Goal: Task Accomplishment & Management: Complete application form

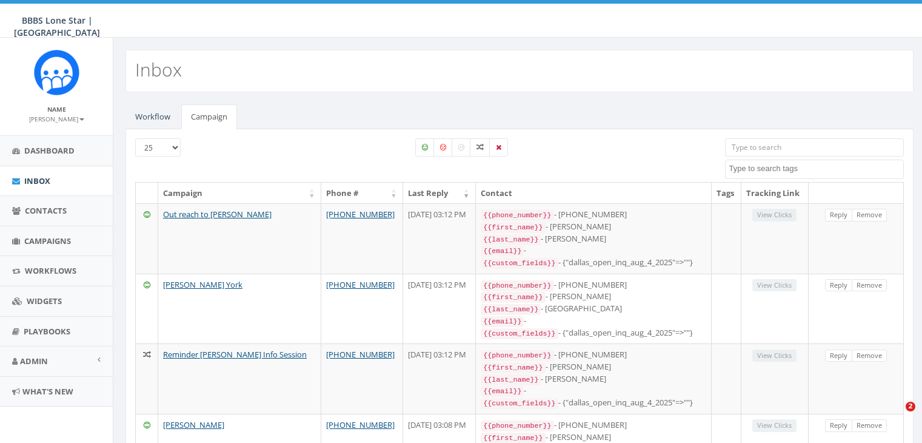
select select
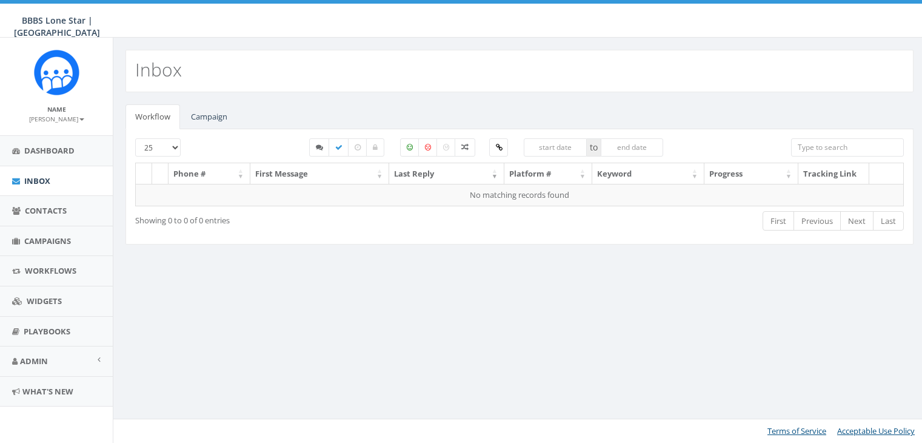
select select
click at [210, 117] on link "Campaign" at bounding box center [209, 116] width 56 height 25
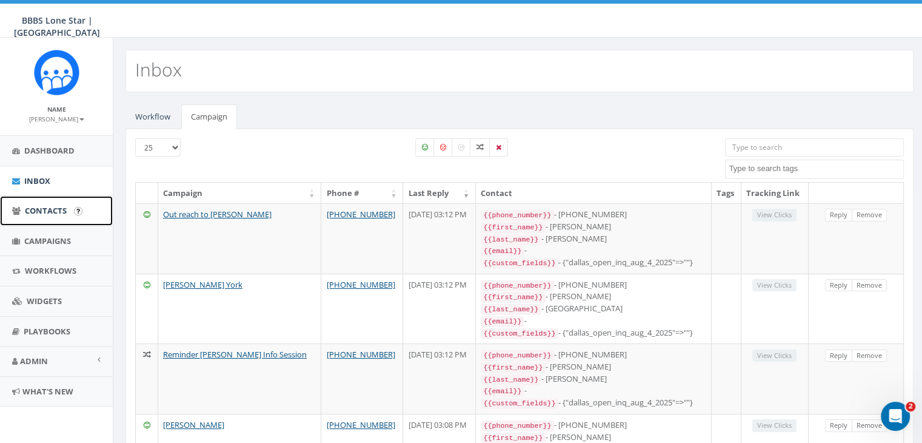
click at [51, 211] on span "Contacts" at bounding box center [46, 210] width 42 height 11
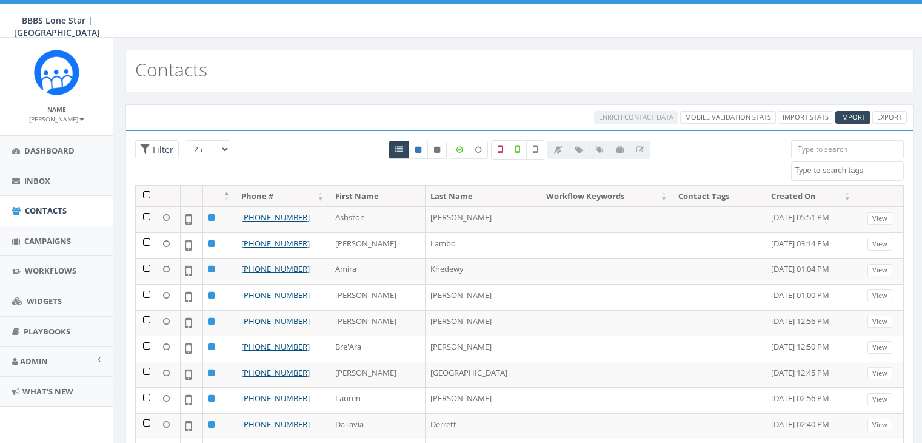
select select
click at [808, 113] on link "Import Stats" at bounding box center [806, 117] width 56 height 13
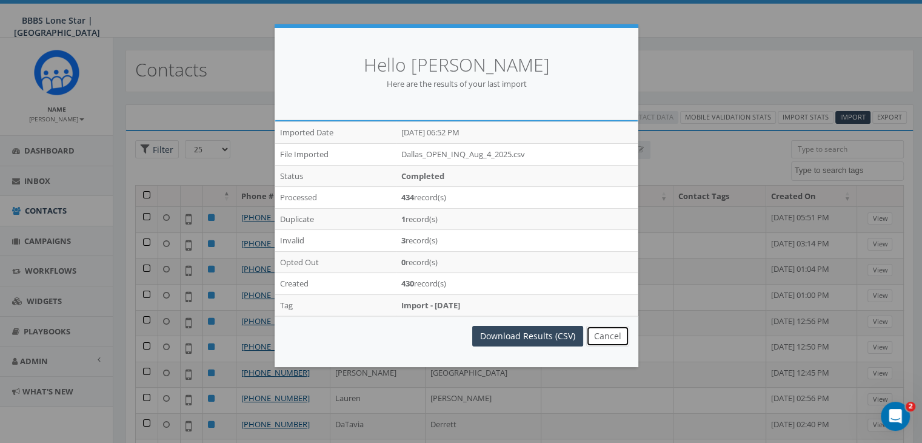
click at [601, 332] on button "Cancel" at bounding box center [607, 336] width 43 height 21
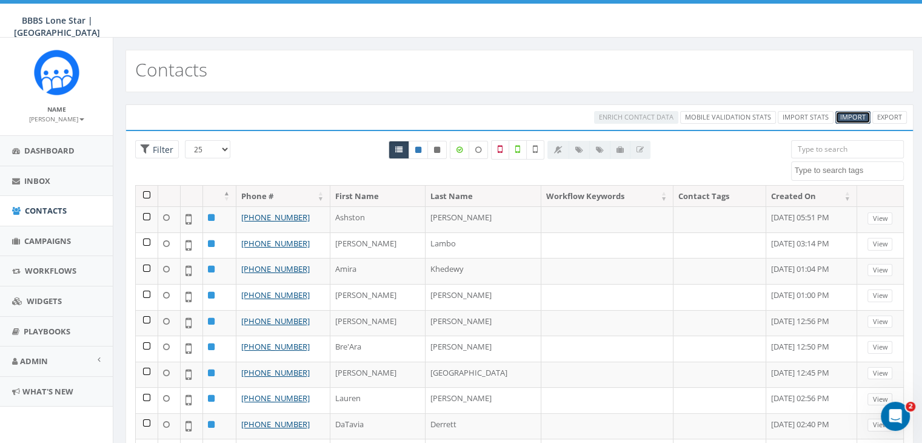
click at [856, 113] on span "Import" at bounding box center [852, 116] width 25 height 9
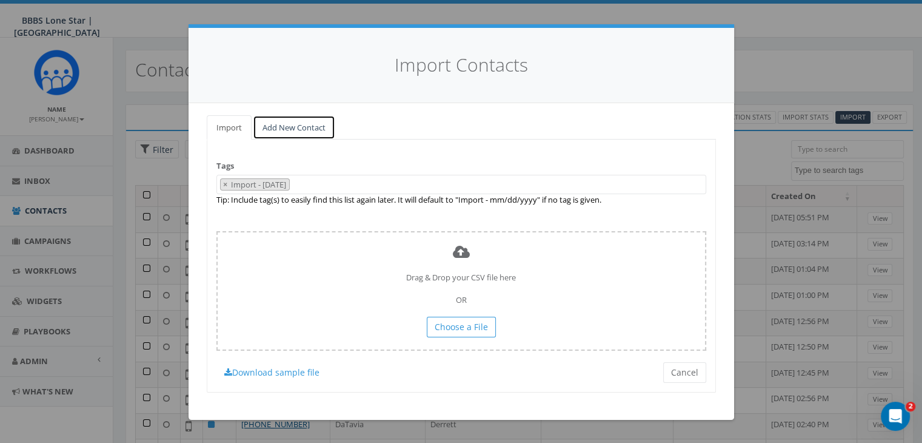
click at [310, 126] on link "Add New Contact" at bounding box center [294, 127] width 82 height 25
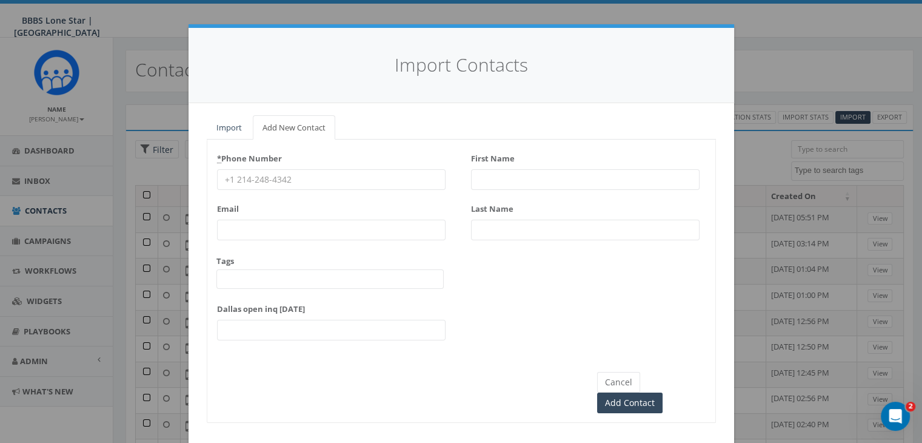
click at [239, 179] on input "* Phone Number" at bounding box center [331, 179] width 229 height 21
paste input "808-220-6516"
type input "808-220-6516"
click at [490, 176] on input "First Name" at bounding box center [585, 179] width 229 height 21
type input "Natalia"
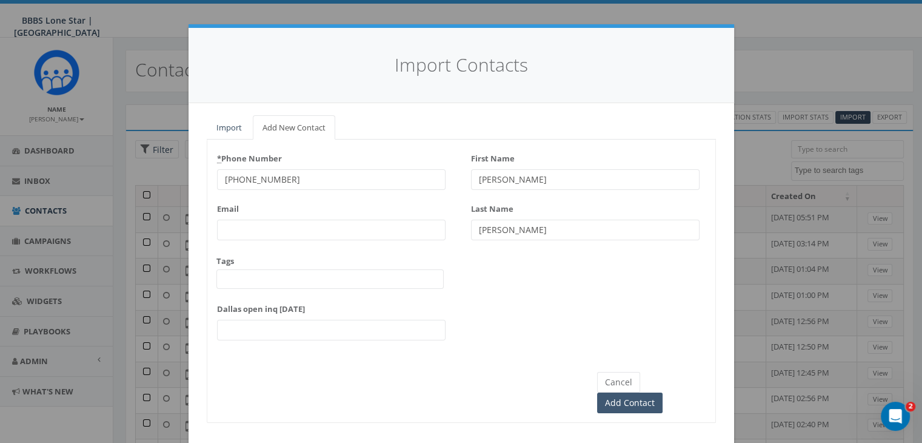
type input "Richardson"
click at [663, 392] on input "Add Contact" at bounding box center [629, 402] width 65 height 21
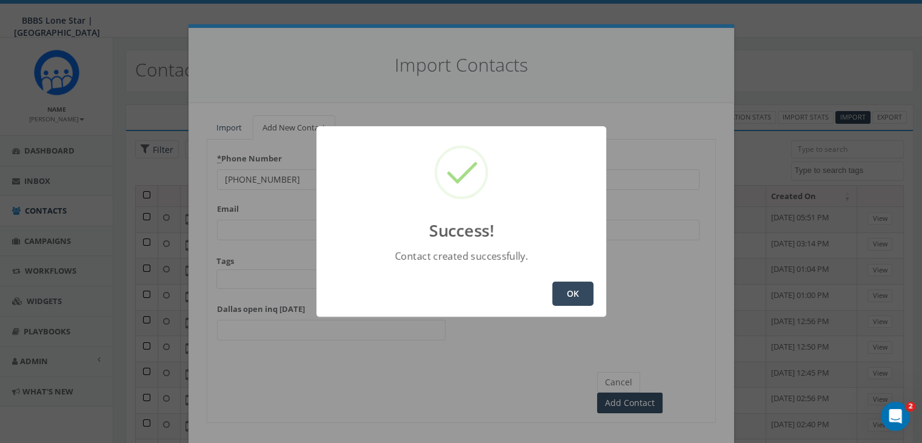
click at [583, 292] on button "OK" at bounding box center [572, 293] width 41 height 24
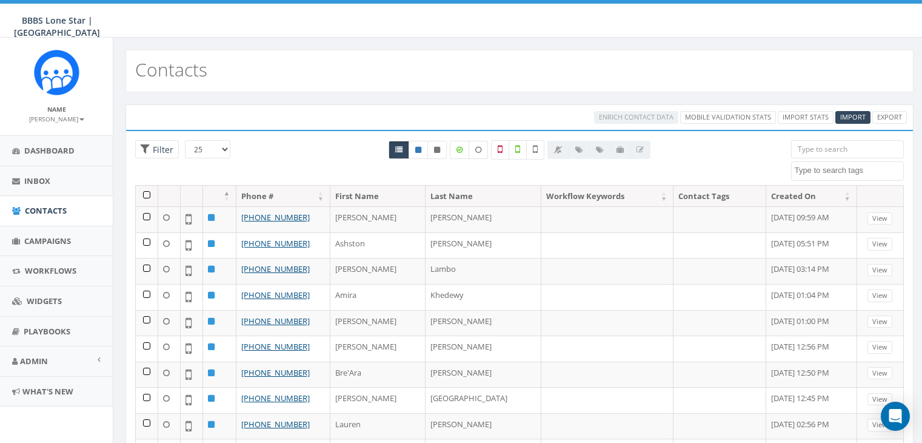
select select
click at [50, 237] on span "Campaigns" at bounding box center [47, 240] width 47 height 11
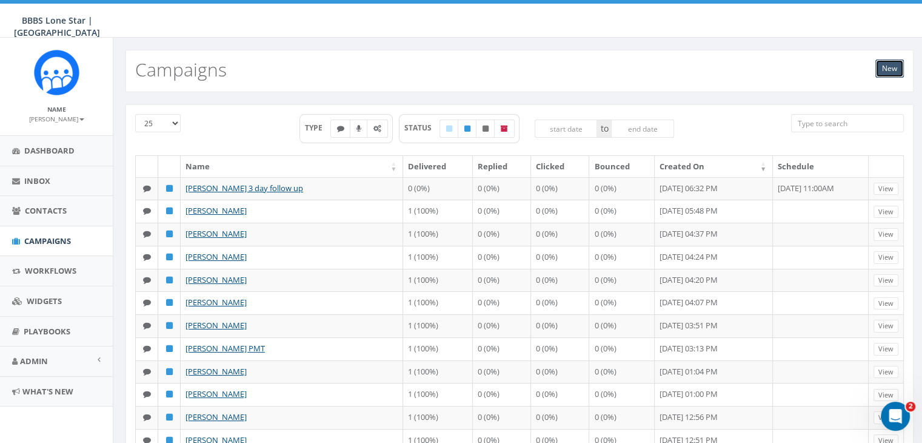
click at [890, 66] on link "New" at bounding box center [890, 68] width 28 height 18
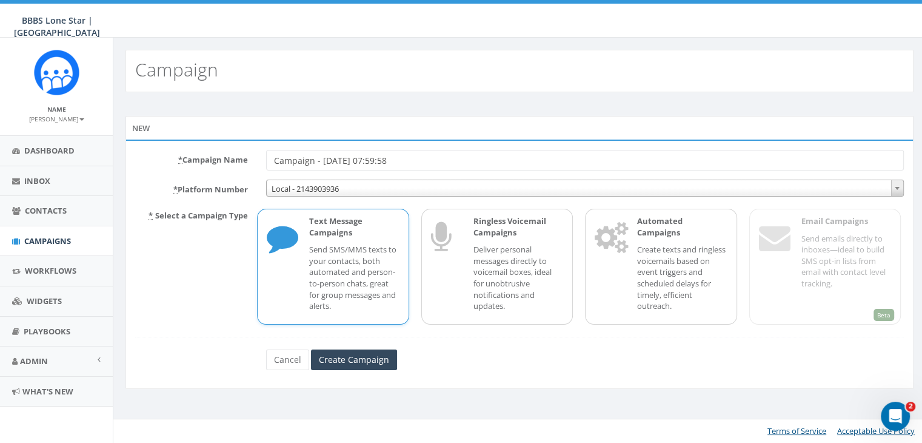
drag, startPoint x: 423, startPoint y: 161, endPoint x: 274, endPoint y: 166, distance: 148.6
click at [274, 166] on input "Campaign - 08/12/2025, 07:59:58" at bounding box center [585, 160] width 638 height 21
type input "Natalia Richardson"
click at [323, 249] on p "Send SMS/MMS texts to your contacts, both automated and person-to-person chats,…" at bounding box center [354, 277] width 90 height 67
click at [339, 354] on input "Create Campaign" at bounding box center [354, 359] width 86 height 21
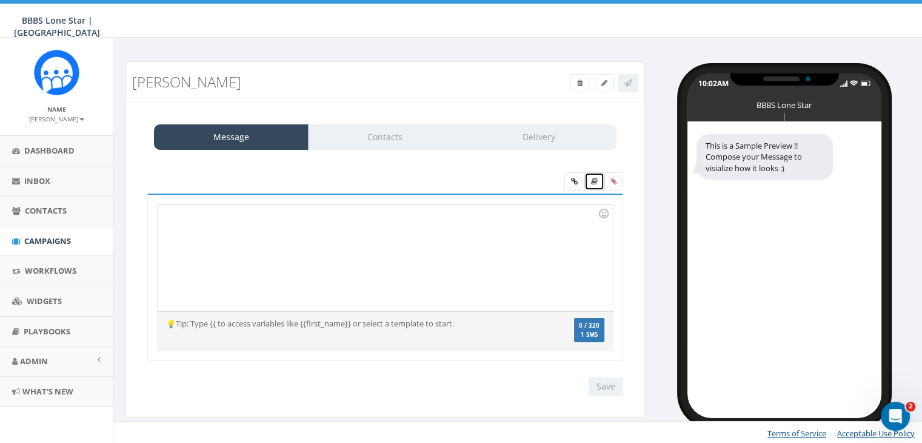
click at [592, 181] on icon at bounding box center [594, 181] width 7 height 7
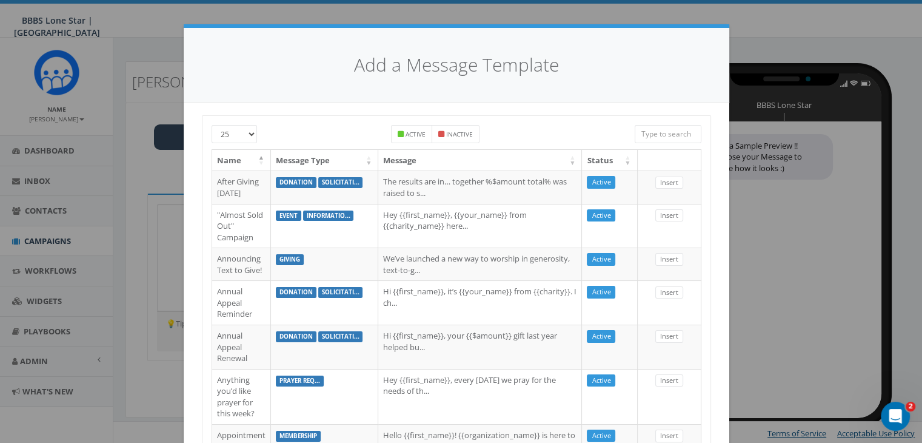
click at [654, 136] on input "search" at bounding box center [668, 134] width 67 height 18
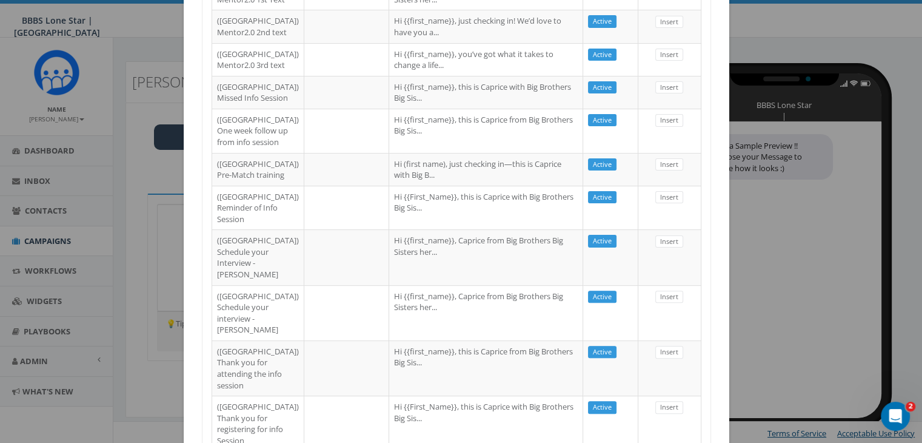
scroll to position [669, 0]
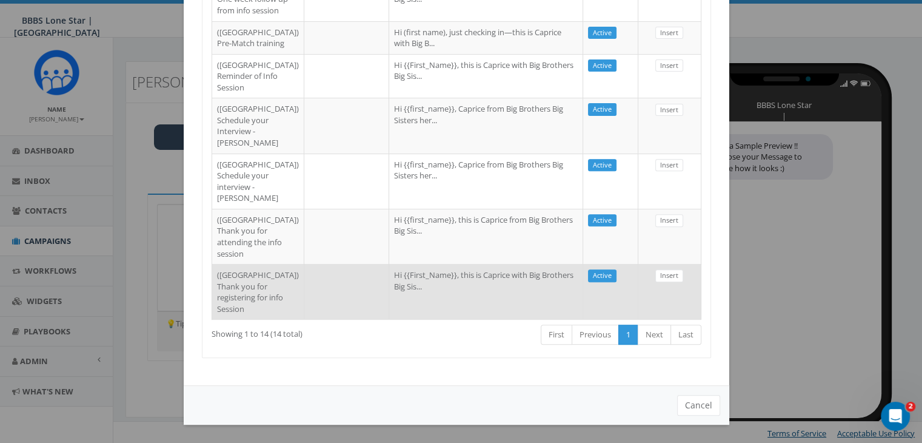
type input "dallas"
click at [235, 270] on td "(Dallas) Thank you for registering for info Session" at bounding box center [258, 291] width 92 height 55
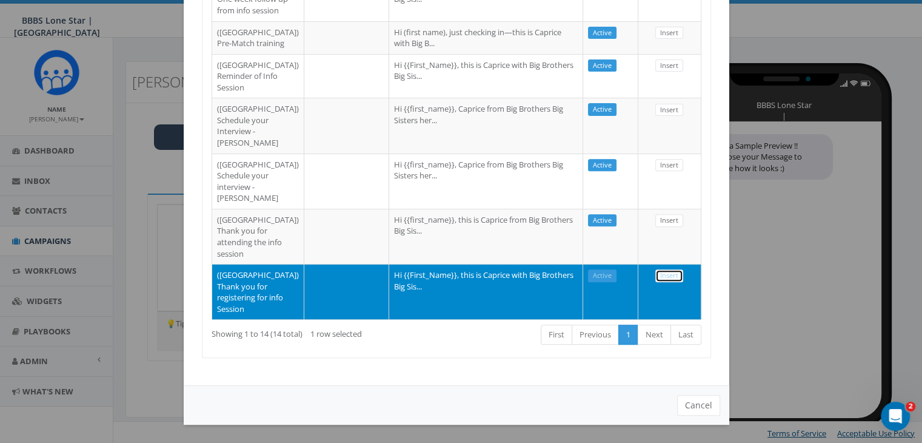
click at [671, 269] on link "Insert" at bounding box center [669, 275] width 28 height 13
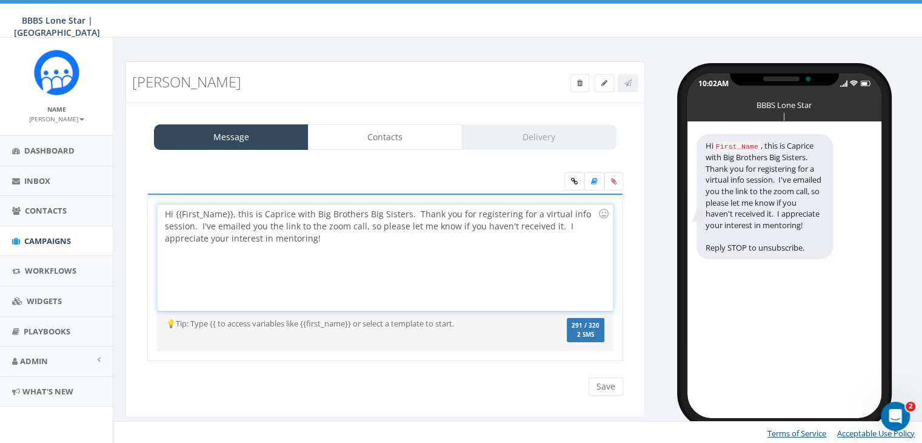
click at [232, 214] on div "Hi {{First_Name}}, this is Caprice with Big Brothers Big Sisters. Thank you for…" at bounding box center [385, 257] width 455 height 106
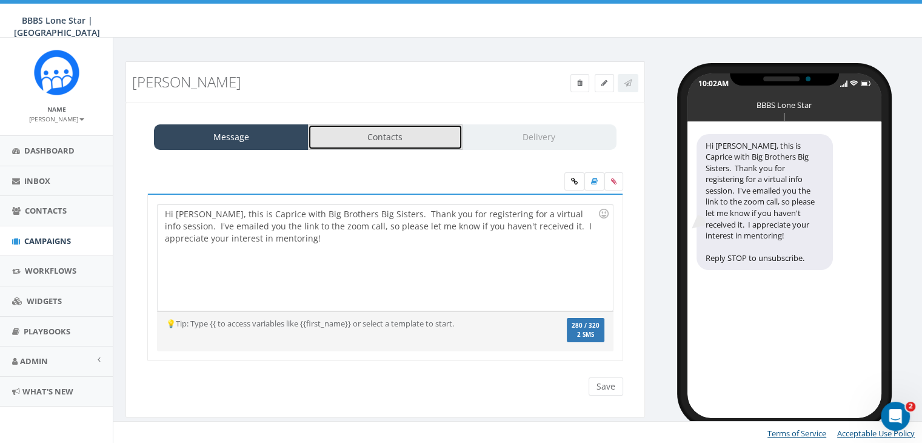
click at [397, 139] on link "Contacts" at bounding box center [385, 136] width 155 height 25
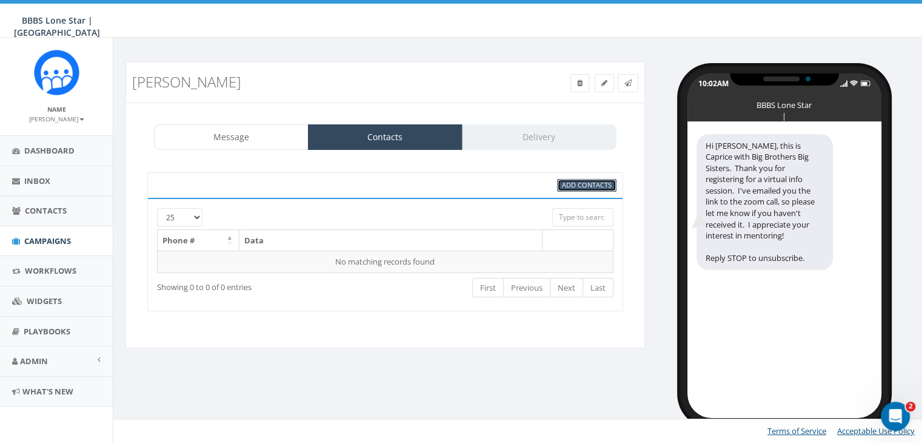
click at [586, 182] on span "Add Contacts" at bounding box center [587, 184] width 50 height 9
select select
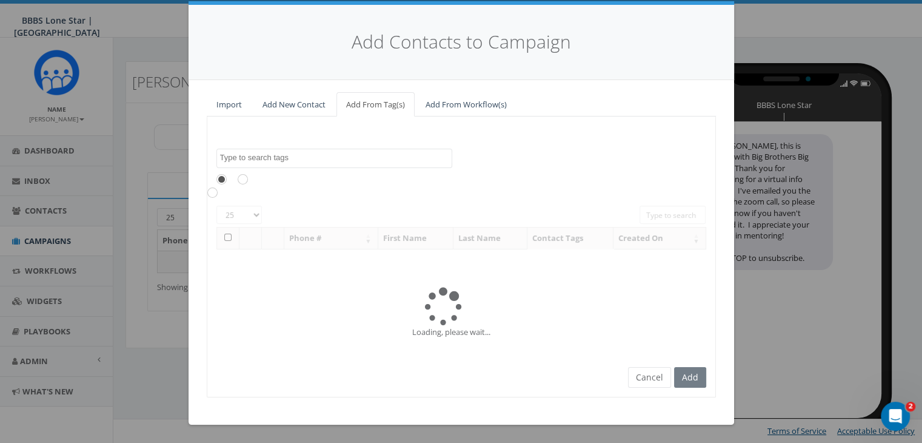
scroll to position [0, 0]
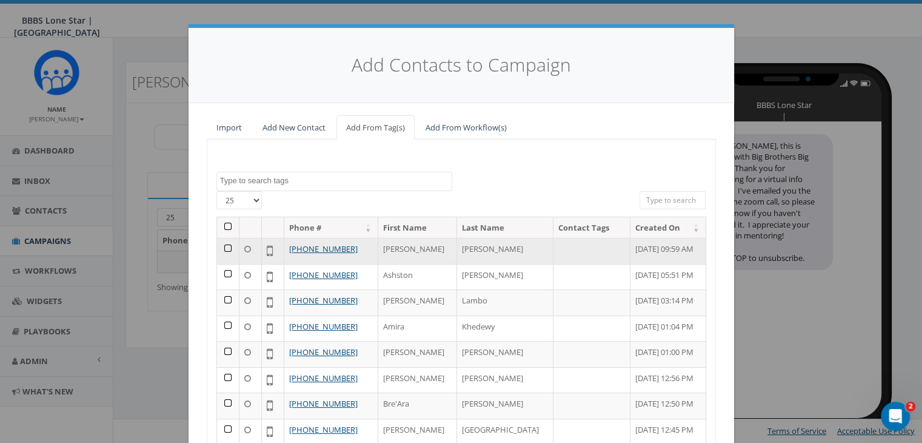
click at [221, 245] on td at bounding box center [228, 251] width 22 height 26
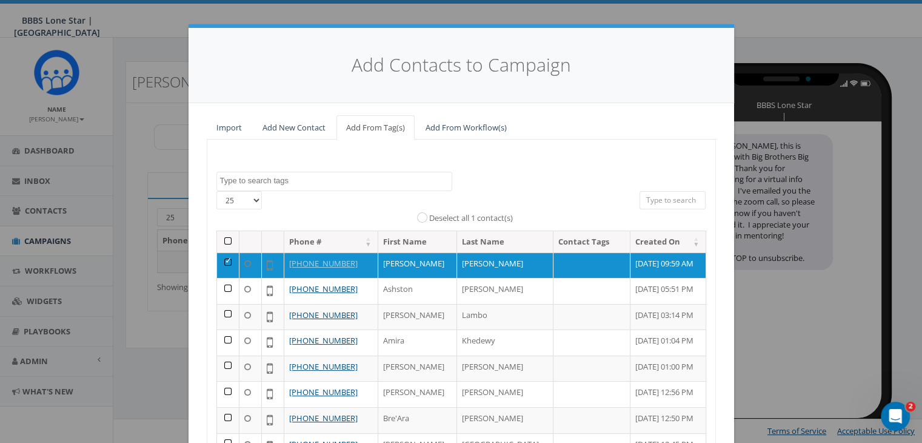
scroll to position [172, 0]
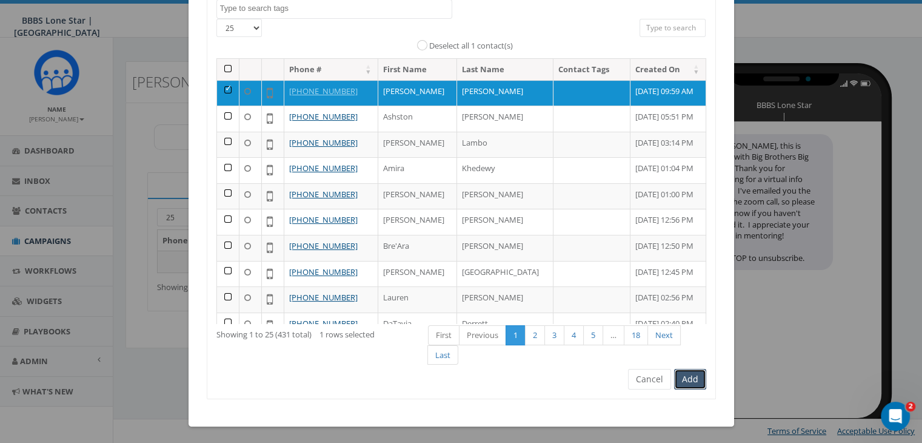
click at [696, 373] on button "Add" at bounding box center [690, 379] width 32 height 21
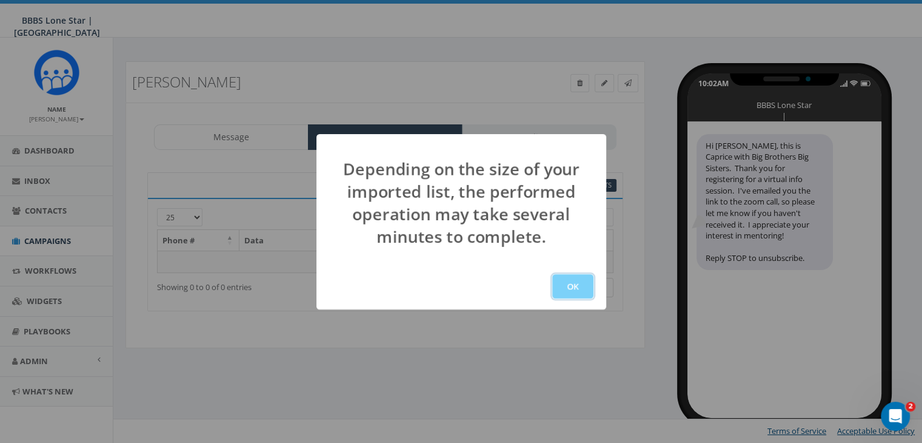
click at [563, 283] on button "OK" at bounding box center [572, 286] width 41 height 24
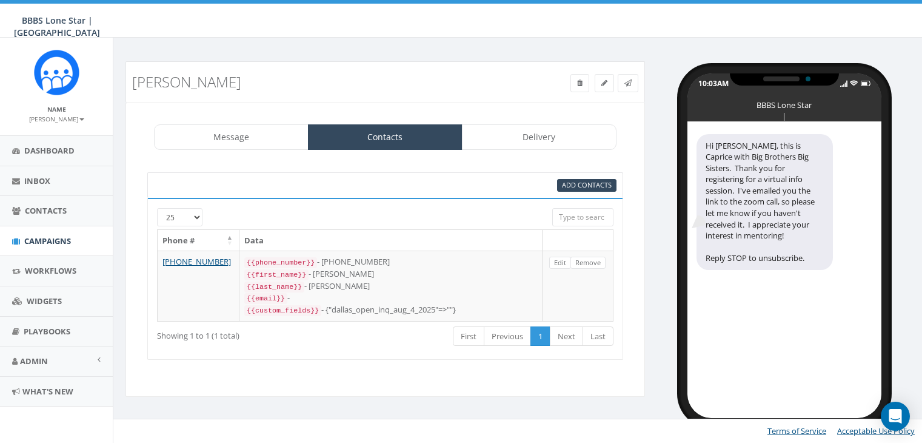
select select
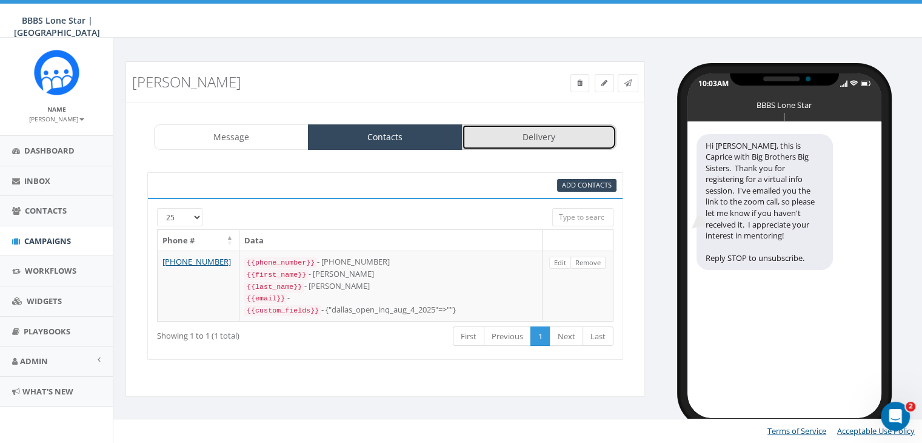
click at [544, 141] on link "Delivery" at bounding box center [539, 136] width 155 height 25
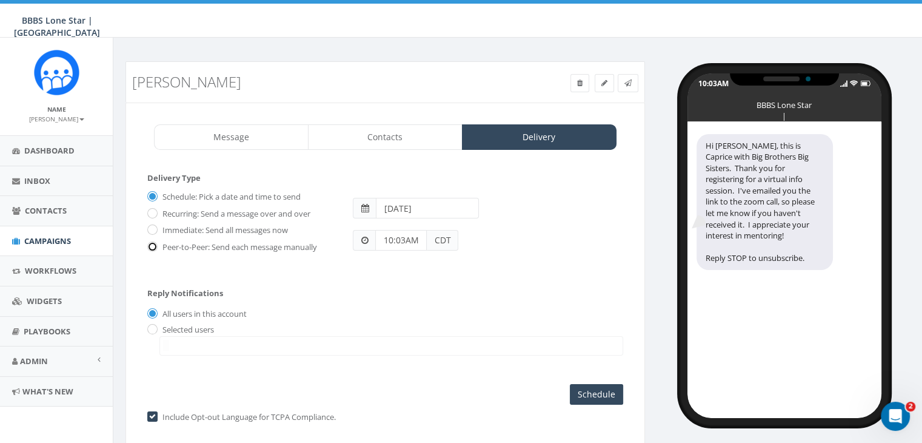
click at [152, 243] on input "Peer-to-Peer: Send each message manually" at bounding box center [151, 247] width 8 height 8
radio input "true"
click at [152, 326] on input "radio" at bounding box center [151, 330] width 8 height 8
radio input "true"
click at [175, 341] on span at bounding box center [391, 345] width 464 height 19
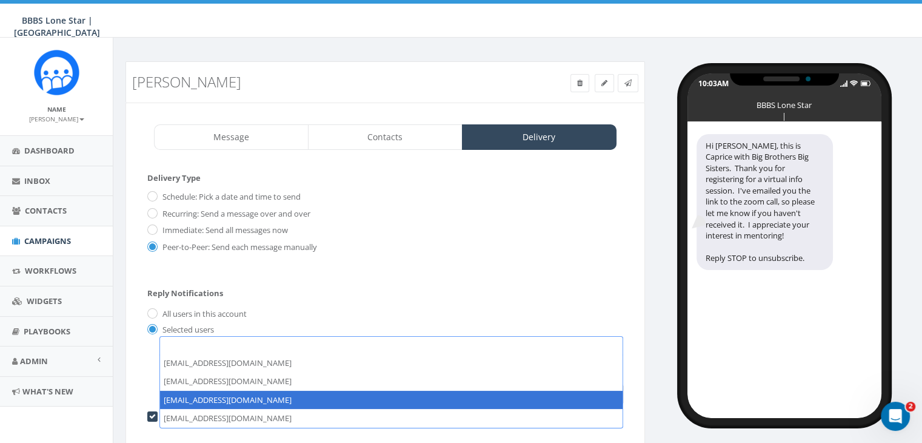
select select "1730"
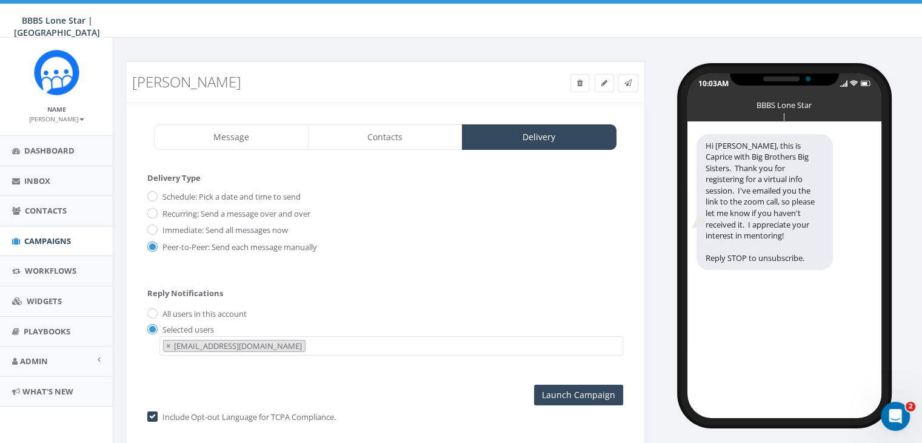
scroll to position [24, 0]
click at [578, 389] on input "Launch Campaign" at bounding box center [578, 394] width 89 height 21
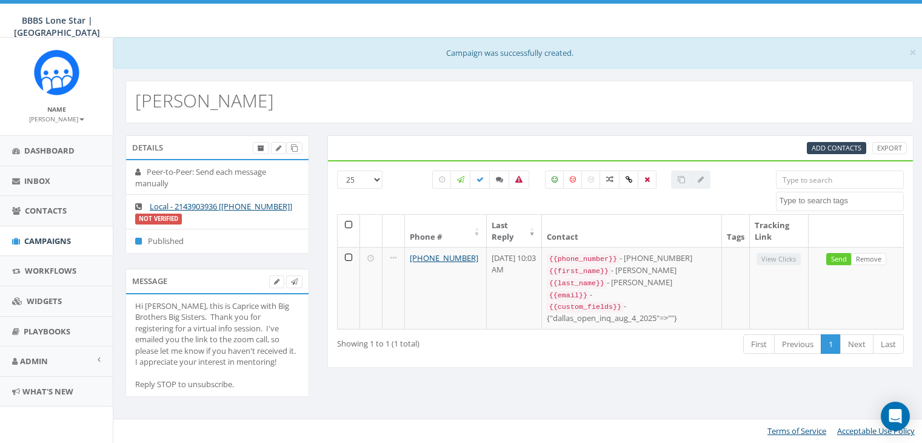
select select
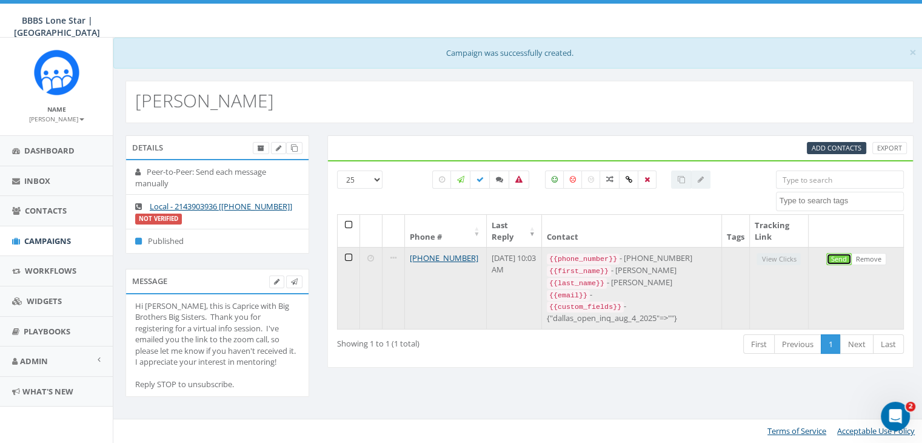
click at [845, 255] on link "Send" at bounding box center [838, 259] width 25 height 13
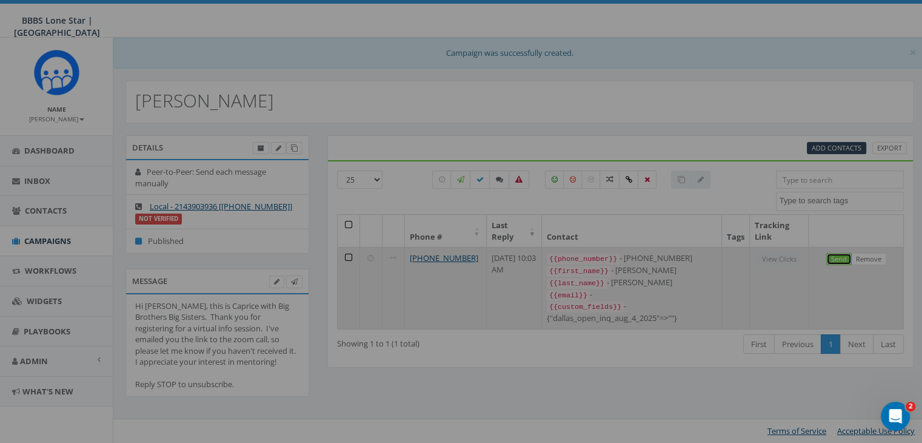
select select
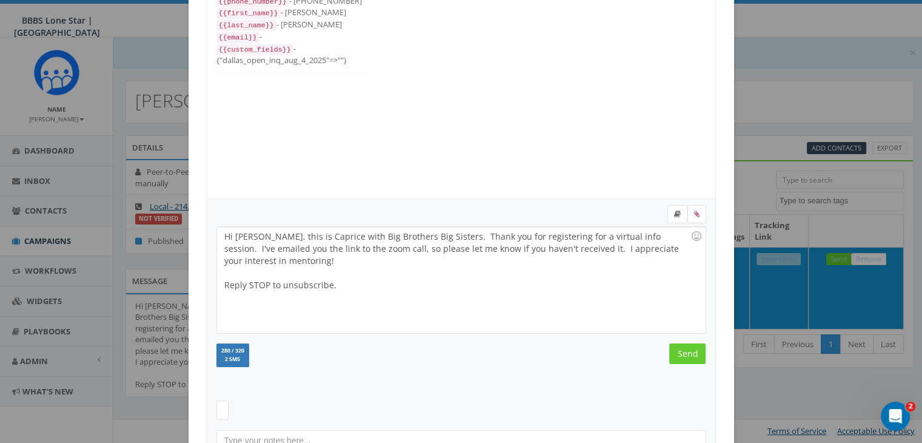
scroll to position [162, 0]
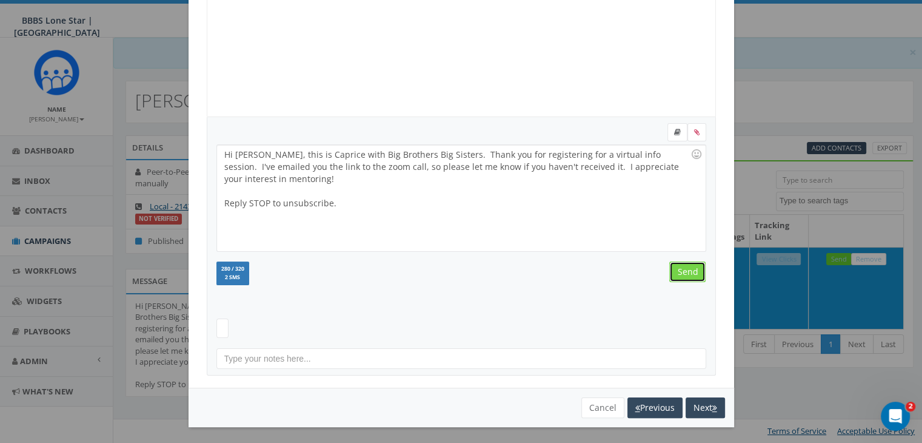
click at [672, 273] on input "Send" at bounding box center [687, 271] width 36 height 21
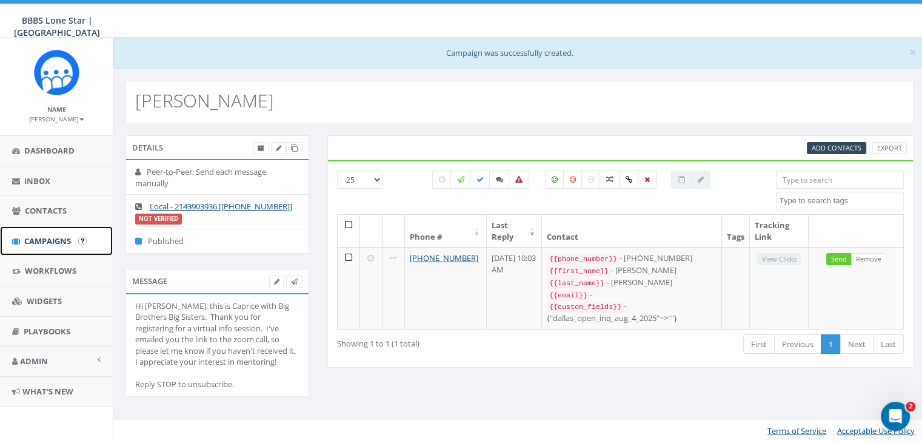
click at [53, 235] on span "Campaigns" at bounding box center [47, 240] width 47 height 11
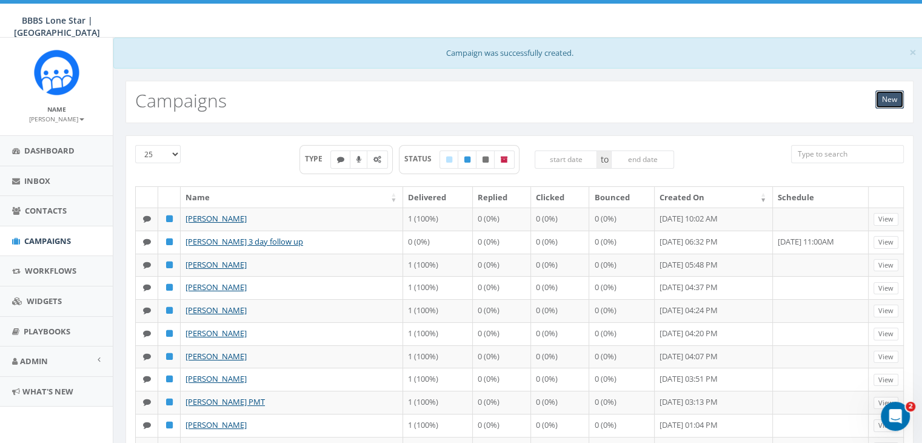
click at [886, 101] on link "New" at bounding box center [890, 99] width 28 height 18
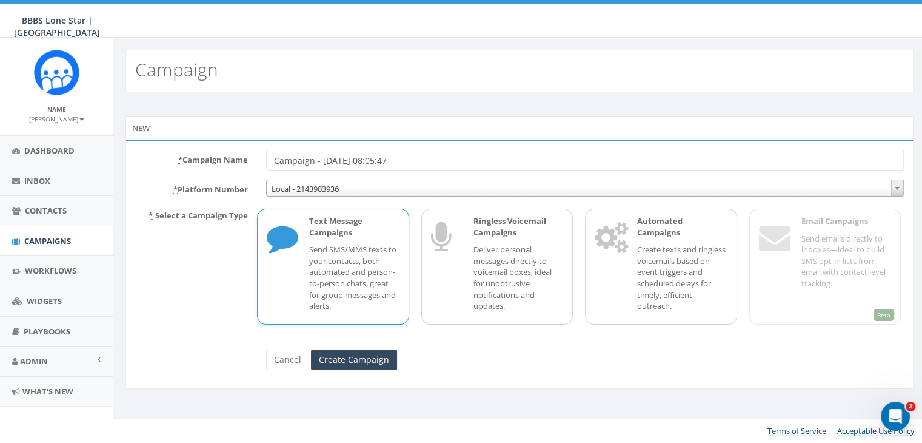
drag, startPoint x: 387, startPoint y: 159, endPoint x: 268, endPoint y: 158, distance: 119.4
click at [268, 158] on input "Campaign - 08/12/2025, 08:05:47" at bounding box center [585, 160] width 638 height 21
type input "[PERSON_NAME] - reminder"
click at [346, 263] on p "Send SMS/MMS texts to your contacts, both automated and person-to-person chats,…" at bounding box center [354, 277] width 90 height 67
click at [356, 356] on input "Create Campaign" at bounding box center [354, 359] width 86 height 21
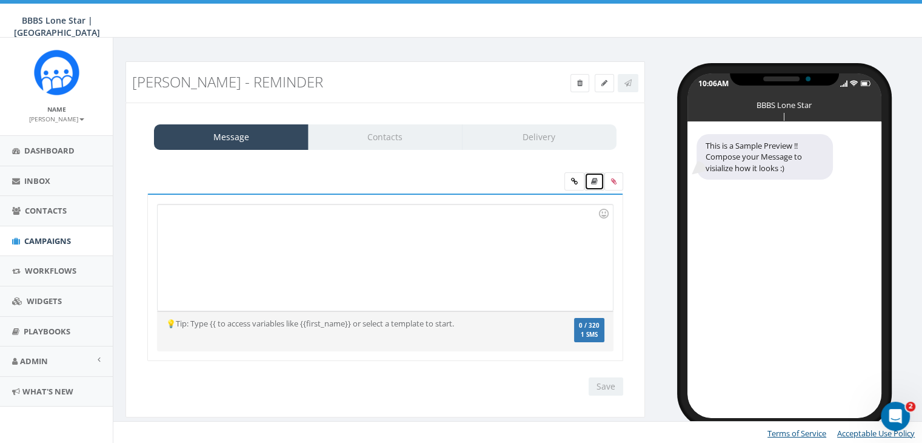
click at [593, 178] on icon at bounding box center [594, 181] width 7 height 7
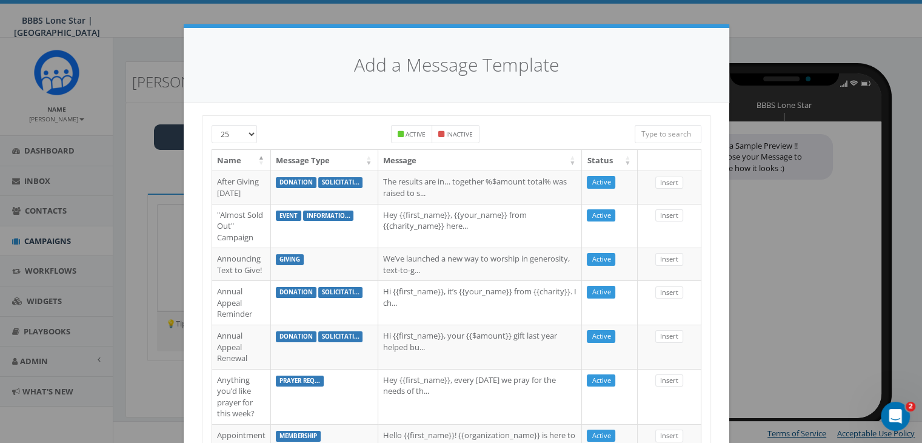
click at [642, 133] on input "search" at bounding box center [668, 134] width 67 height 18
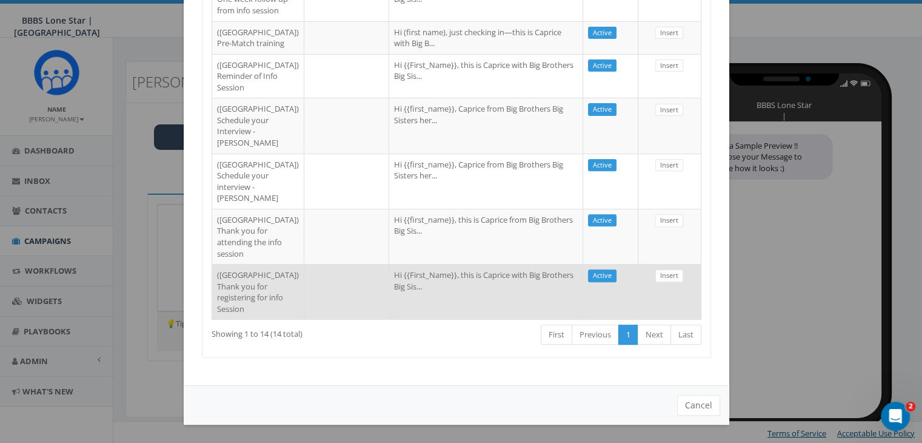
scroll to position [487, 0]
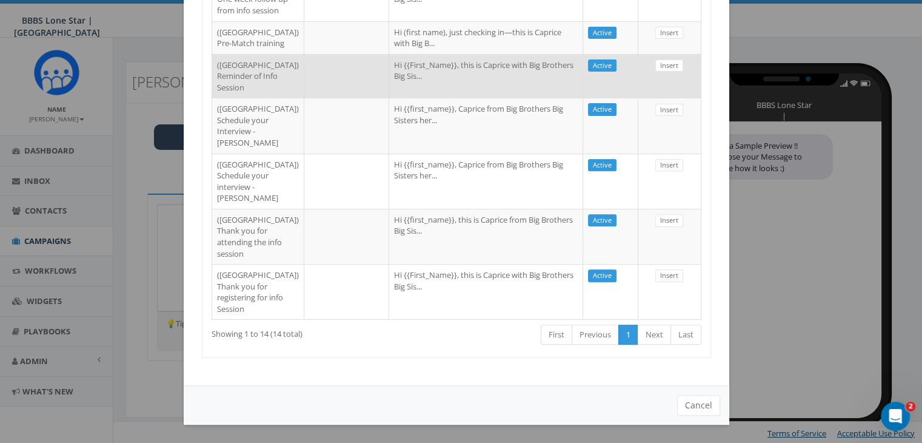
type input "dallas"
click at [304, 98] on td at bounding box center [346, 76] width 85 height 44
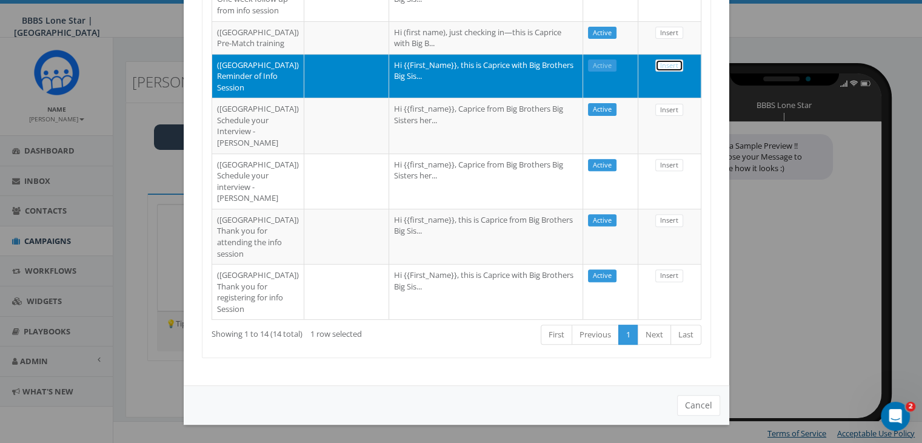
click at [663, 72] on link "Insert" at bounding box center [669, 65] width 28 height 13
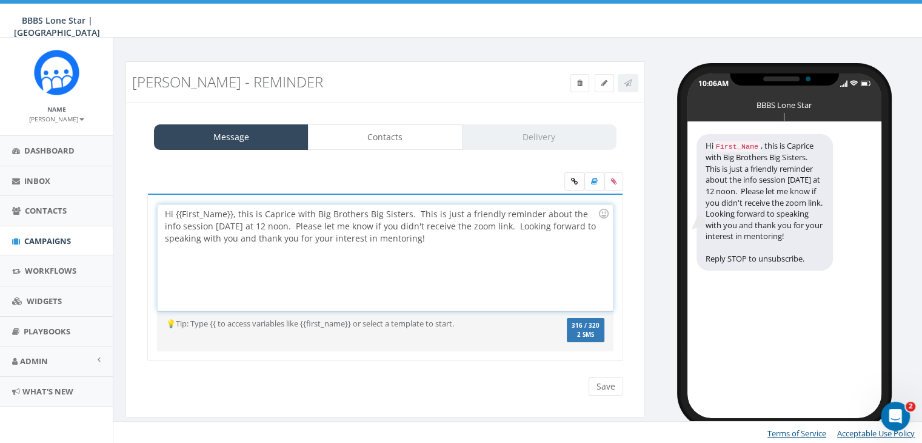
click at [232, 212] on div "Hi {{First_Name}}, this is Caprice with Big Brothers Big Sisters. This is just …" at bounding box center [385, 257] width 455 height 106
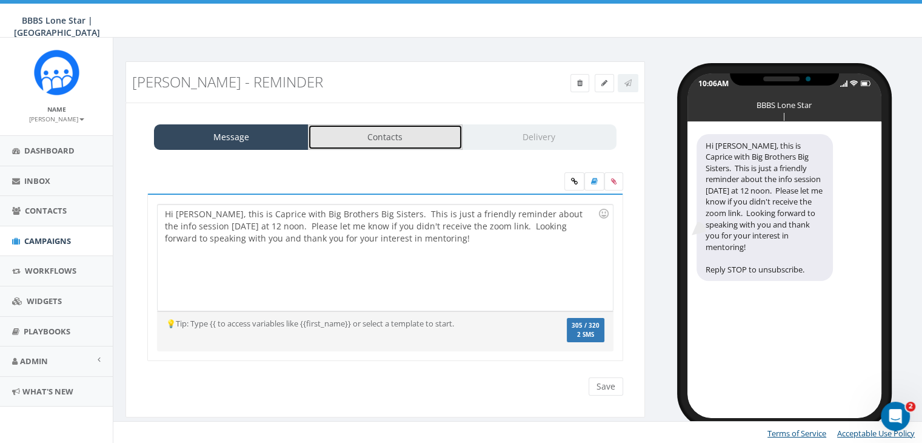
click at [415, 143] on link "Contacts" at bounding box center [385, 136] width 155 height 25
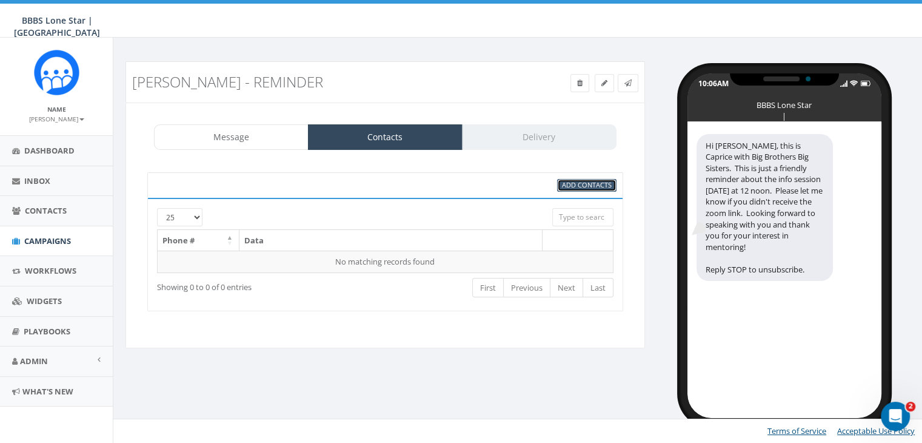
click at [592, 183] on span "Add Contacts" at bounding box center [587, 184] width 50 height 9
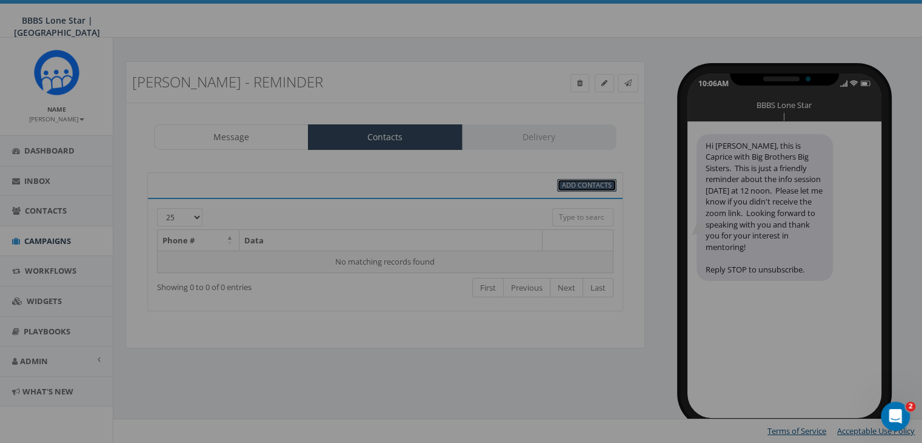
scroll to position [0, 0]
select select
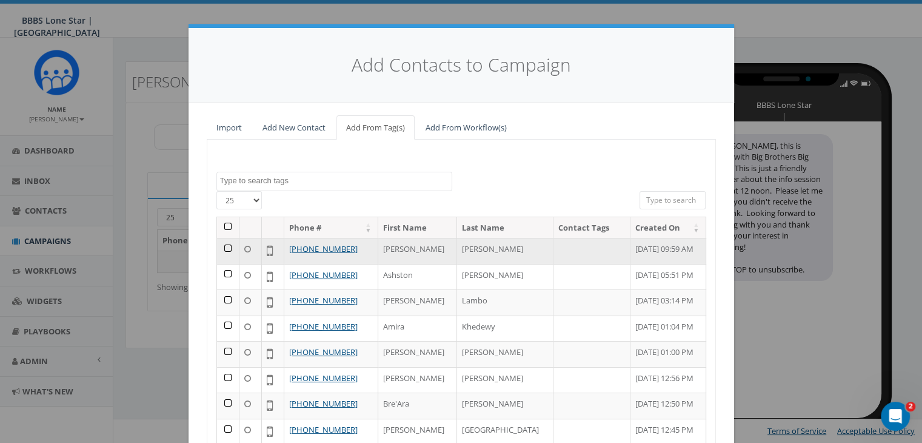
click at [221, 247] on td at bounding box center [228, 251] width 22 height 26
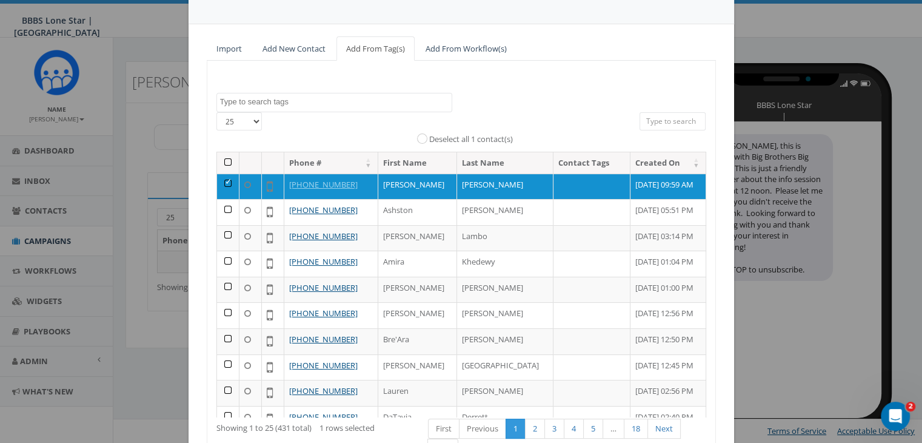
scroll to position [172, 0]
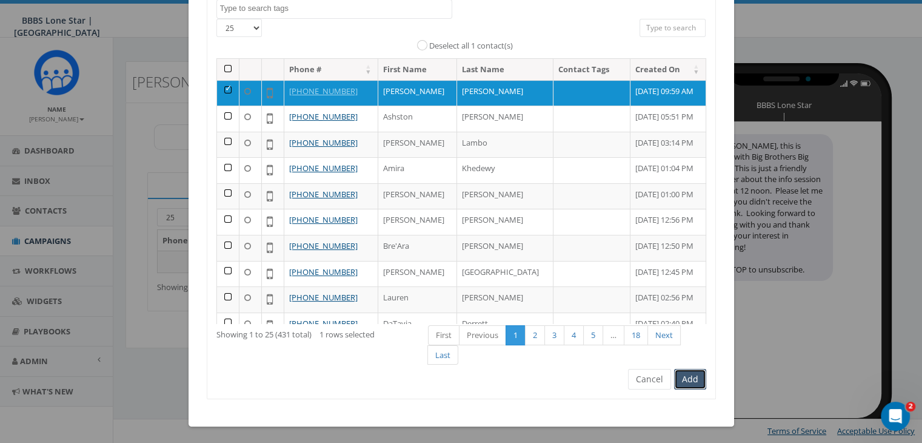
click at [686, 381] on button "Add" at bounding box center [690, 379] width 32 height 21
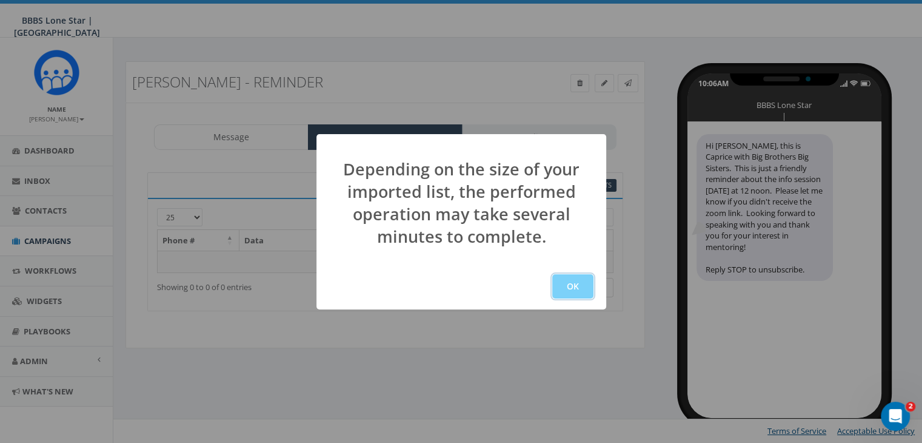
click at [580, 283] on button "OK" at bounding box center [572, 286] width 41 height 24
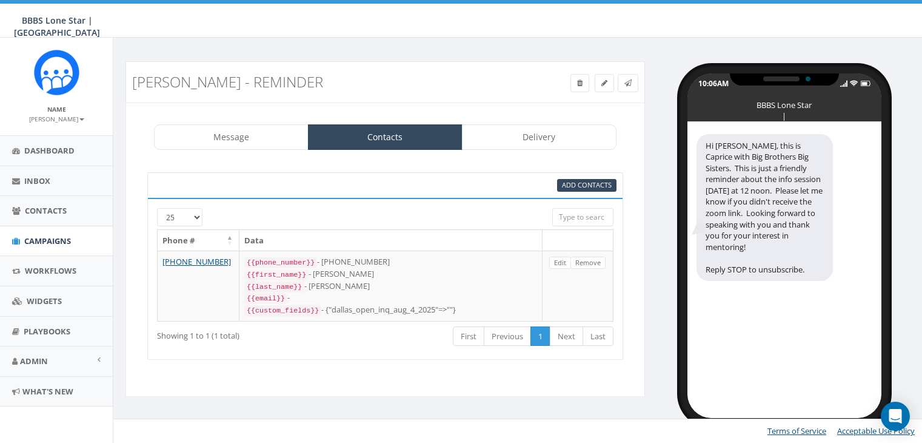
select select
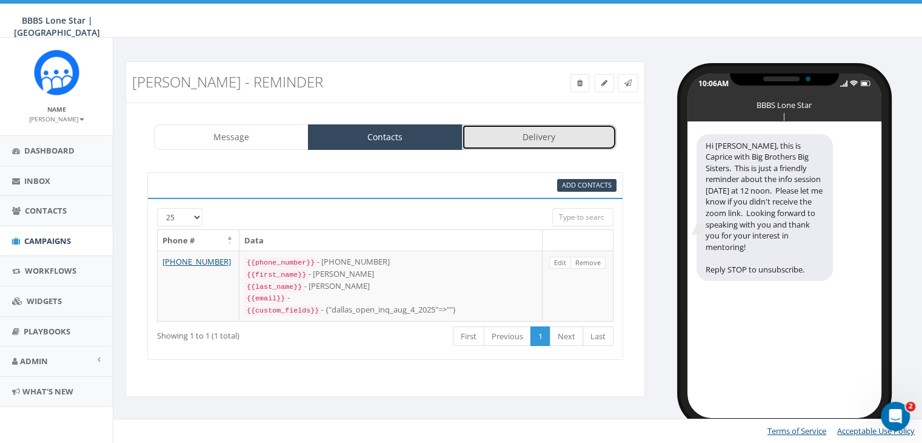
click at [543, 138] on link "Delivery" at bounding box center [539, 136] width 155 height 25
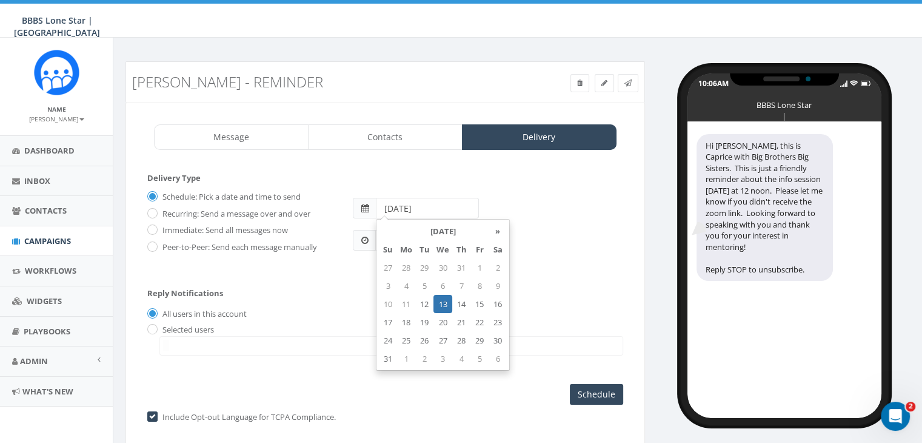
click at [444, 206] on input "2025-08-13" at bounding box center [427, 208] width 103 height 21
click at [405, 320] on td "18" at bounding box center [406, 322] width 18 height 18
type input "2025-08-18"
click at [576, 251] on div "Schedule: Pick a date and time to send Recurring: Send a message over and over …" at bounding box center [385, 226] width 476 height 79
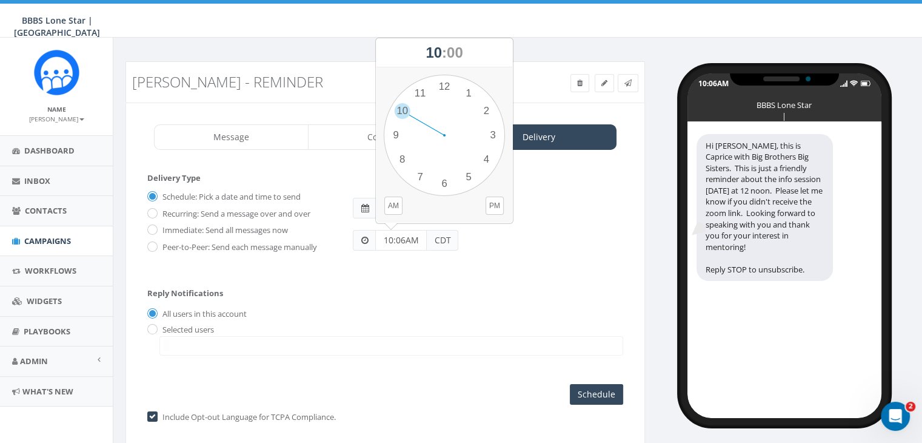
click at [403, 239] on input "10:06AM" at bounding box center [401, 240] width 52 height 21
type input "11:00AM"
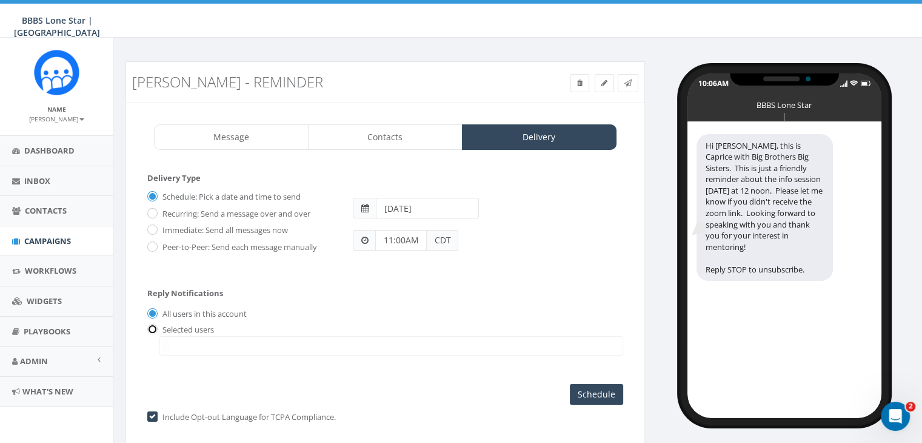
click at [153, 326] on input "radio" at bounding box center [151, 330] width 8 height 8
radio input "true"
click at [174, 338] on span at bounding box center [391, 345] width 464 height 19
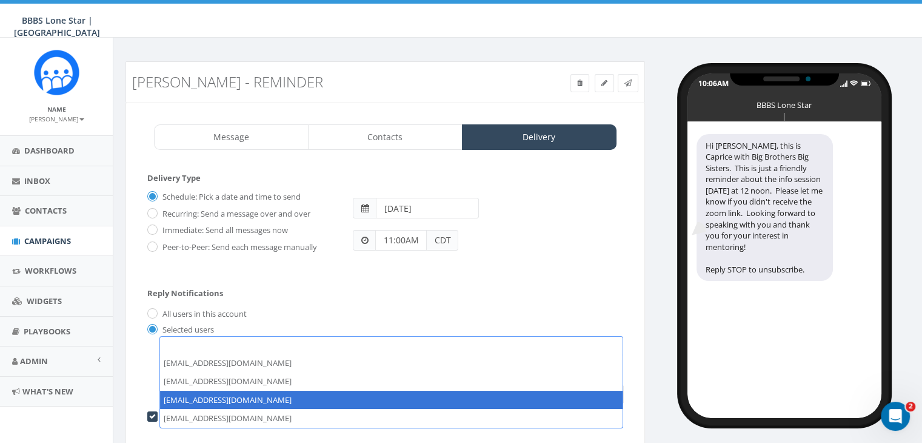
select select "1730"
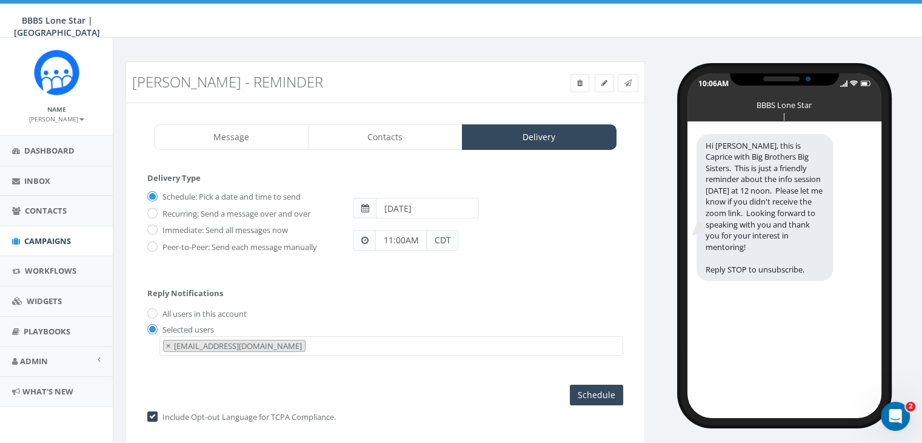
scroll to position [24, 0]
click at [595, 390] on input "Schedule" at bounding box center [596, 394] width 53 height 21
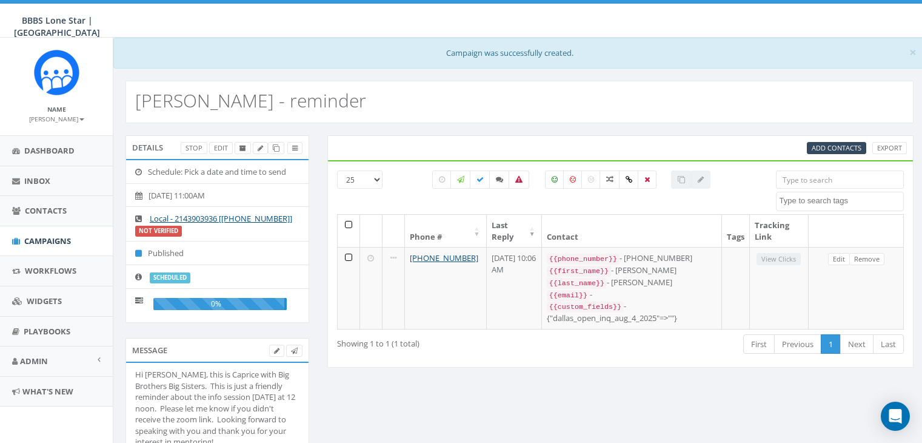
select select
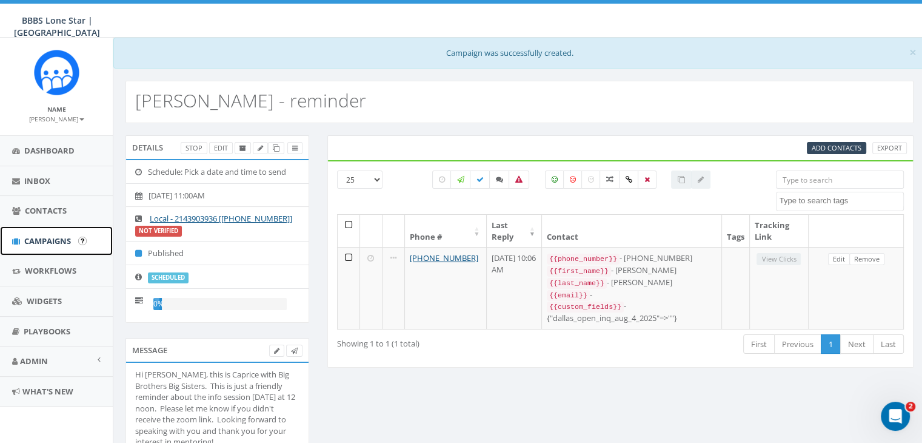
click at [50, 235] on span "Campaigns" at bounding box center [47, 240] width 47 height 11
